Goal: Navigation & Orientation: Go to known website

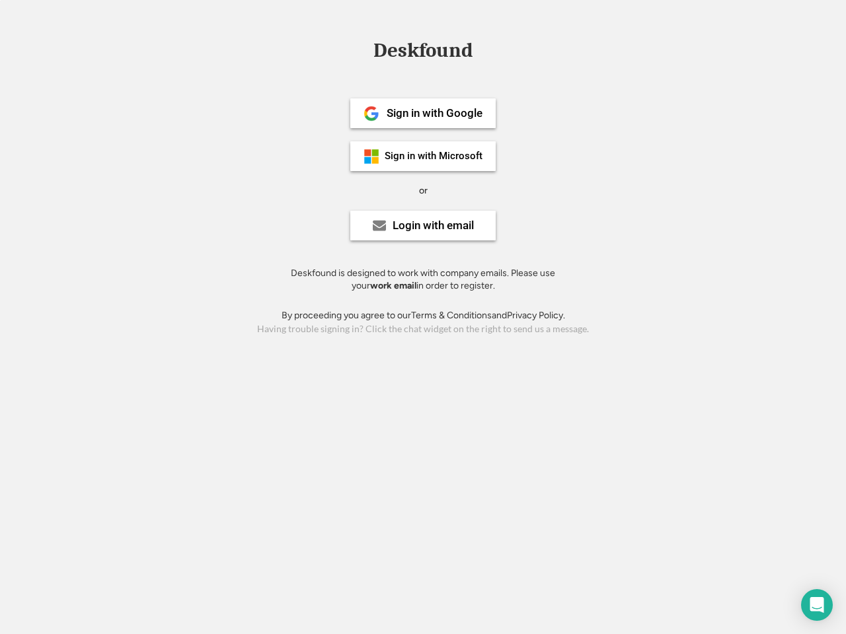
click at [423, 189] on div "or" at bounding box center [423, 190] width 9 height 13
click at [423, 53] on div "Deskfound" at bounding box center [423, 50] width 112 height 20
click at [361, 50] on div "Deskfound" at bounding box center [423, 52] width 846 height 25
click at [423, 53] on div "Deskfound" at bounding box center [423, 50] width 112 height 20
click at [423, 190] on div "or" at bounding box center [423, 190] width 9 height 13
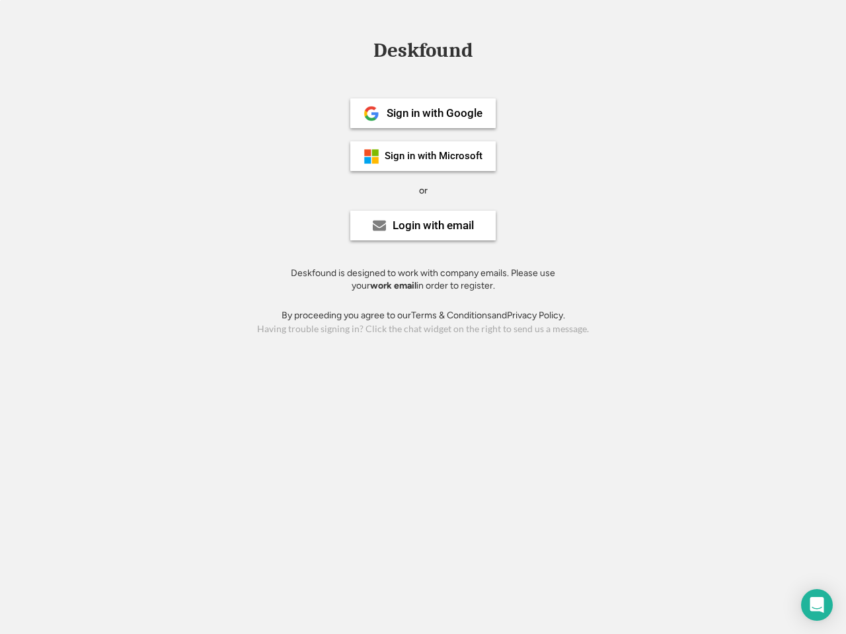
click at [423, 113] on div "Sign in with Google" at bounding box center [434, 113] width 96 height 11
click at [434, 113] on div "Sign in with Google" at bounding box center [434, 113] width 96 height 11
click at [371, 114] on img at bounding box center [371, 114] width 16 height 16
click at [423, 156] on div "Sign in with Microsoft" at bounding box center [433, 156] width 98 height 10
click at [434, 156] on div "Sign in with Microsoft" at bounding box center [433, 156] width 98 height 10
